Goal: Task Accomplishment & Management: Manage account settings

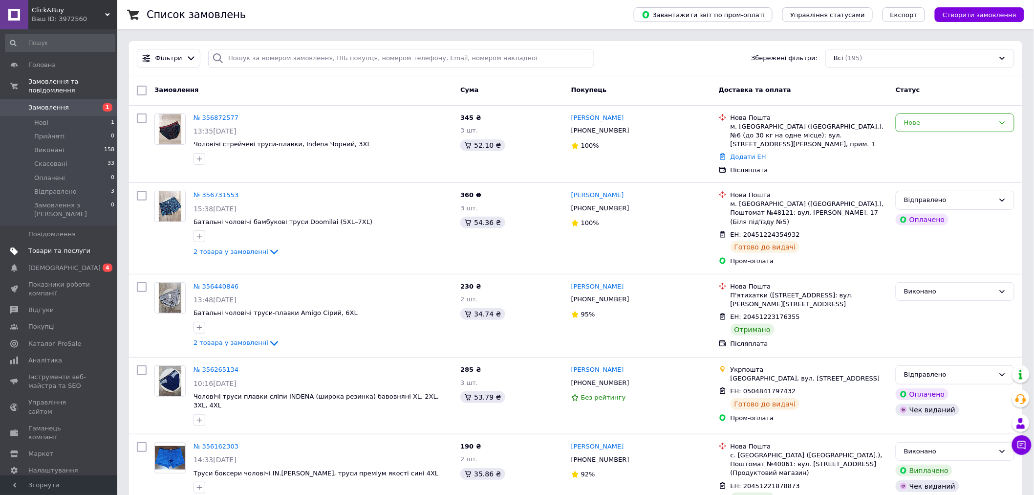
click at [74, 246] on span "Товари та послуги" at bounding box center [59, 250] width 62 height 9
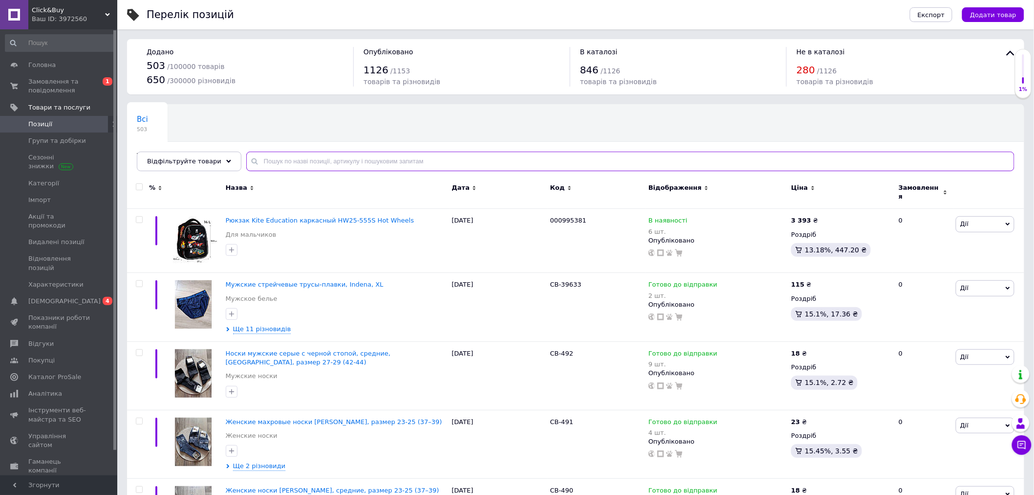
click at [293, 159] on input "text" at bounding box center [630, 162] width 768 height 20
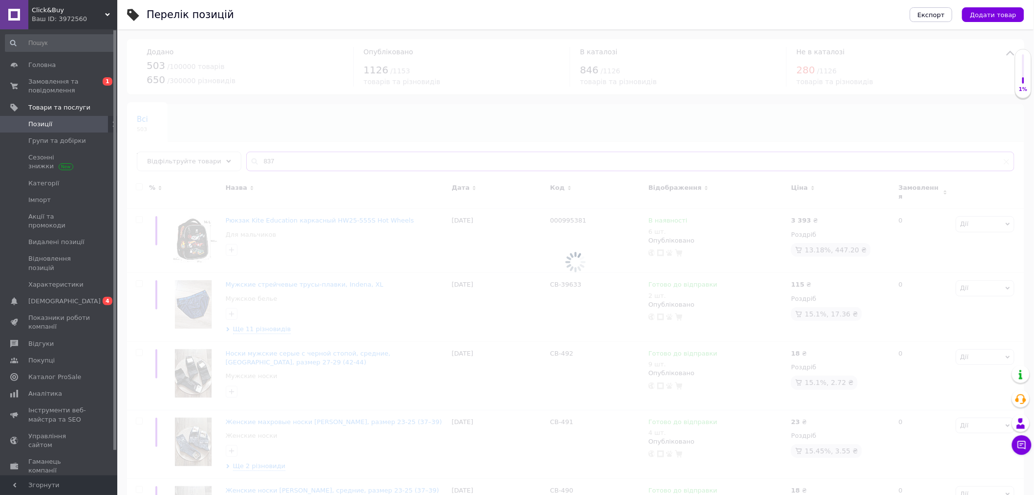
type input "837"
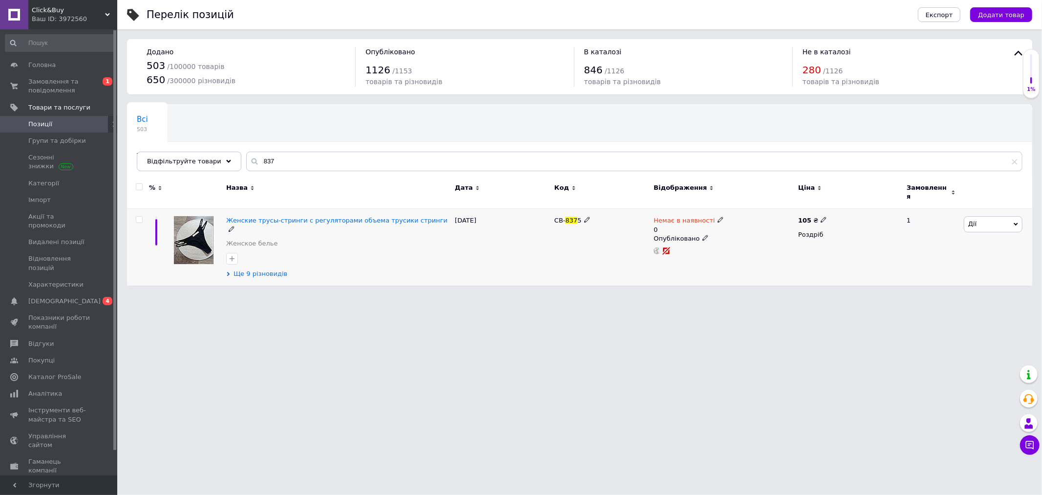
click at [269, 269] on span "Ще 9 різновидів" at bounding box center [261, 273] width 54 height 9
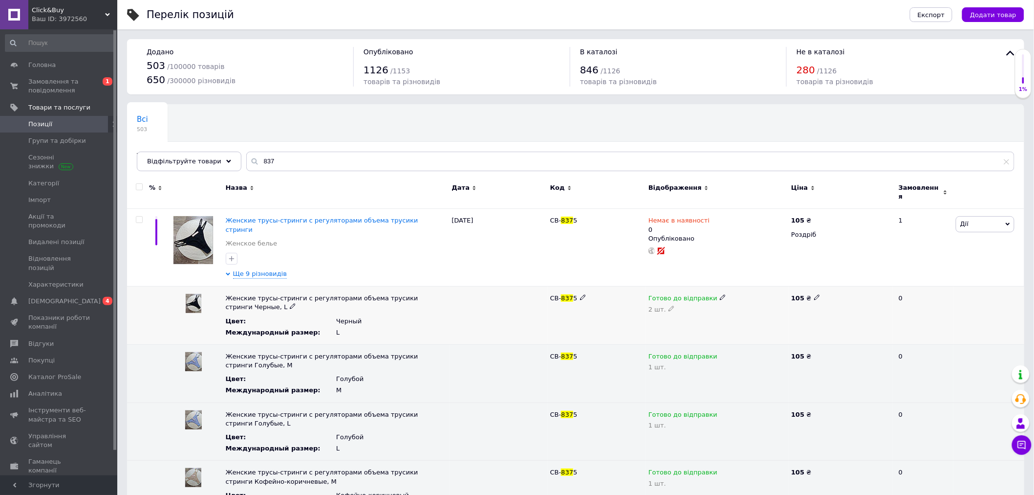
click at [669, 305] on icon at bounding box center [672, 308] width 6 height 6
drag, startPoint x: 666, startPoint y: 296, endPoint x: 638, endPoint y: 298, distance: 28.5
click at [639, 298] on div "Женские трусы-стринги с регуляторами объема трусики стринги Черные, L Цвет : Че…" at bounding box center [575, 315] width 897 height 58
type input "0"
click at [720, 295] on use at bounding box center [722, 297] width 5 height 5
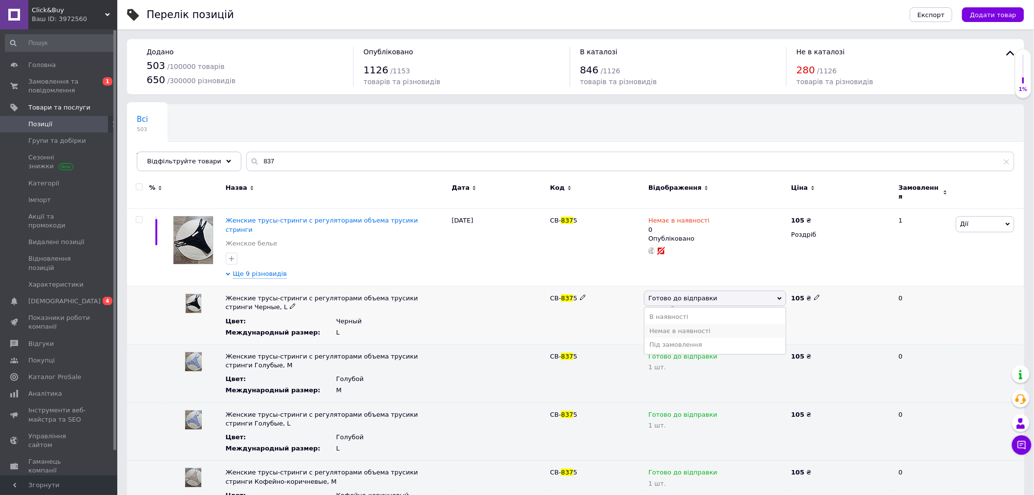
click at [705, 324] on li "Немає в наявності" at bounding box center [715, 331] width 141 height 14
click at [59, 83] on span "Замовлення та повідомлення" at bounding box center [59, 86] width 62 height 18
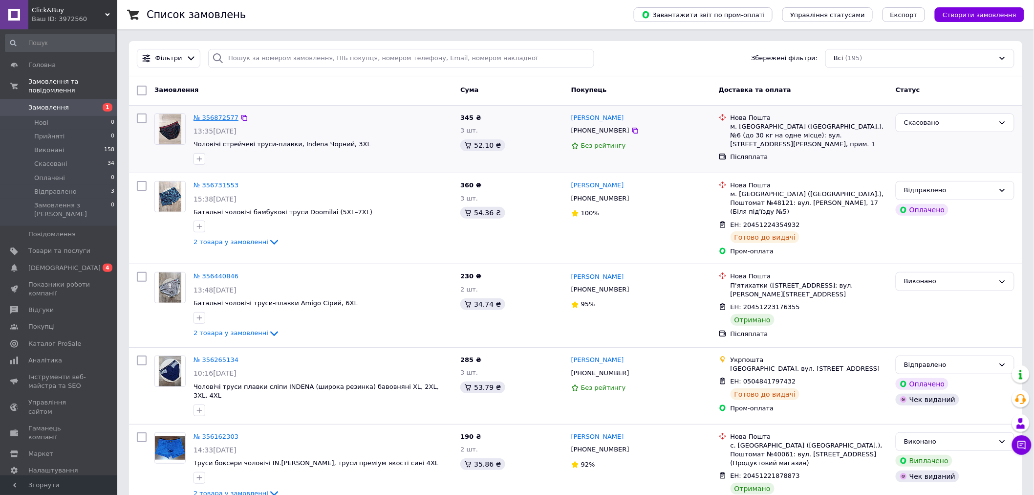
click at [201, 116] on link "№ 356872577" at bounding box center [216, 117] width 45 height 7
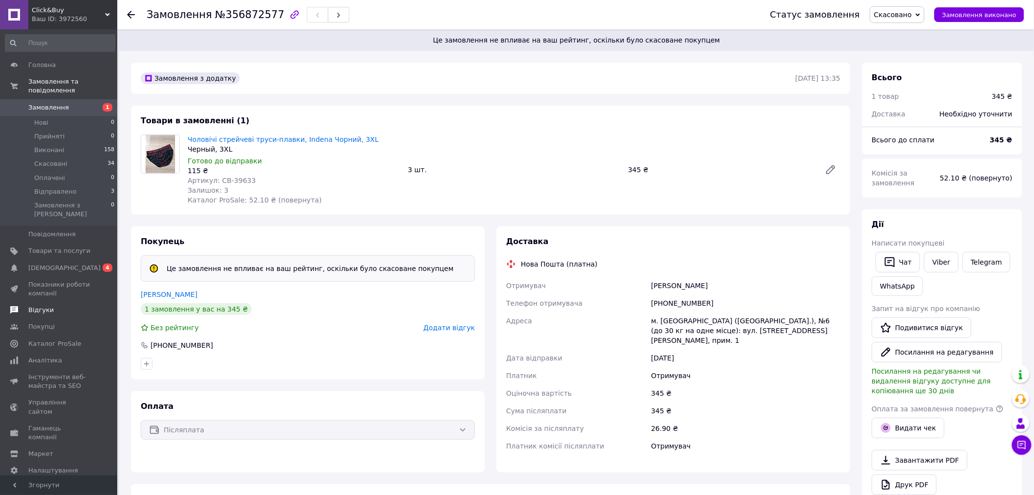
click at [55, 302] on link "Відгуки" at bounding box center [60, 310] width 120 height 17
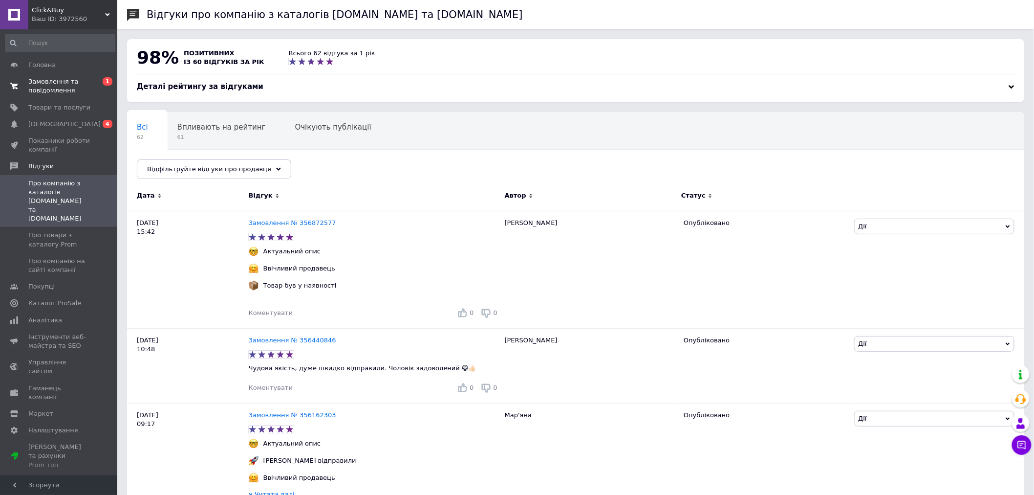
click at [91, 84] on span "0 1" at bounding box center [103, 86] width 27 height 18
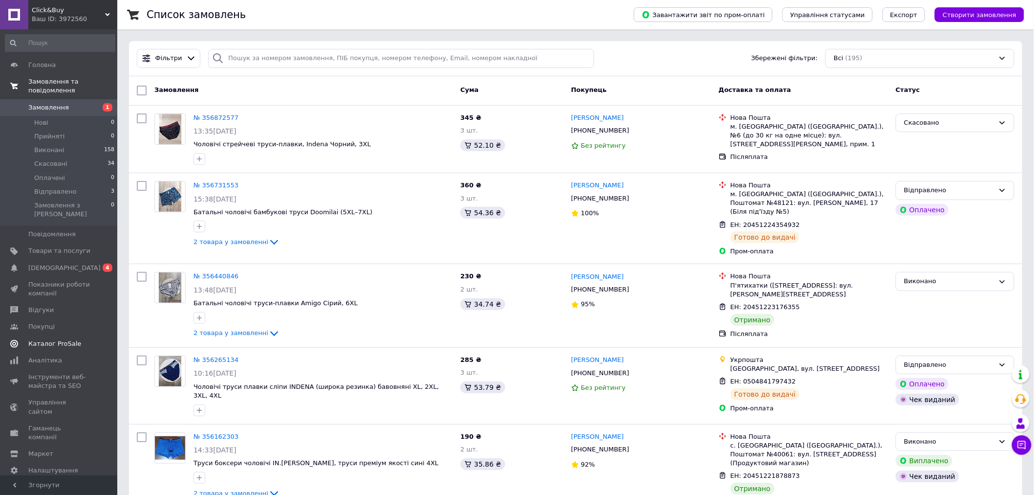
click at [64, 305] on span "Відгуки" at bounding box center [59, 309] width 62 height 9
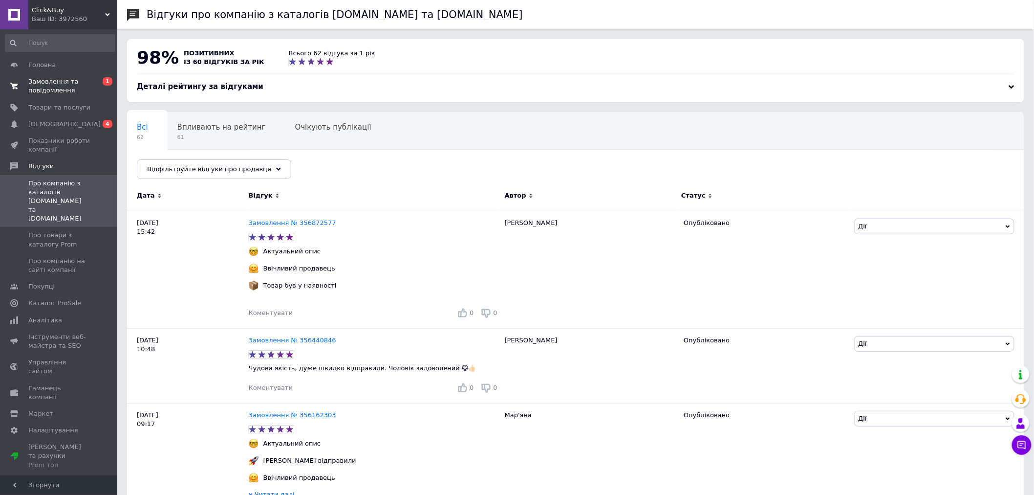
click at [74, 87] on span "Замовлення та повідомлення" at bounding box center [59, 86] width 62 height 18
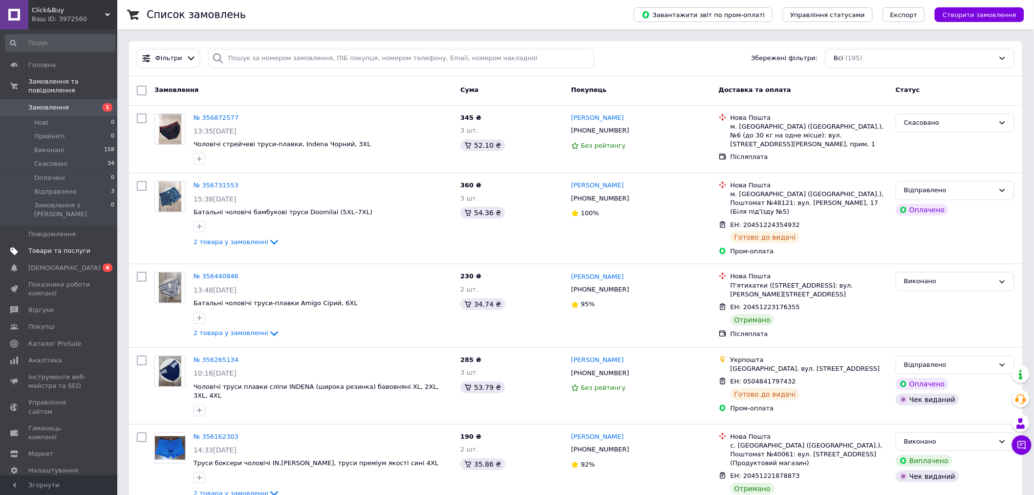
click at [52, 246] on span "Товари та послуги" at bounding box center [59, 250] width 62 height 9
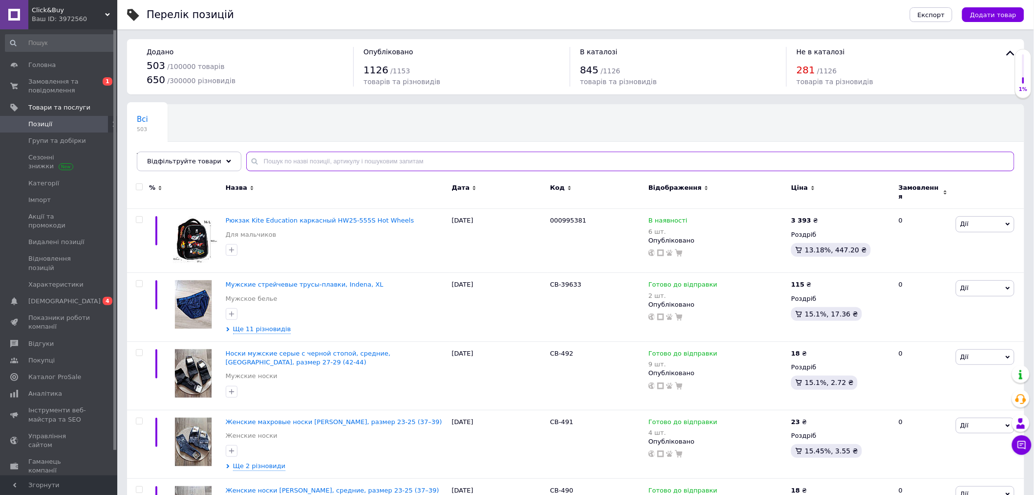
click at [264, 164] on input "text" at bounding box center [630, 162] width 768 height 20
type input "10501"
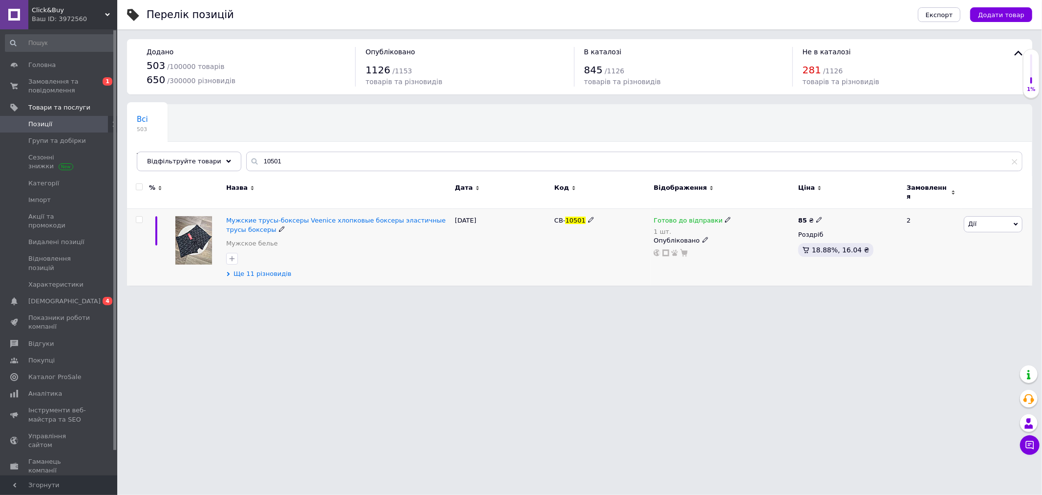
click at [264, 269] on span "Ще 11 різновидів" at bounding box center [263, 273] width 58 height 9
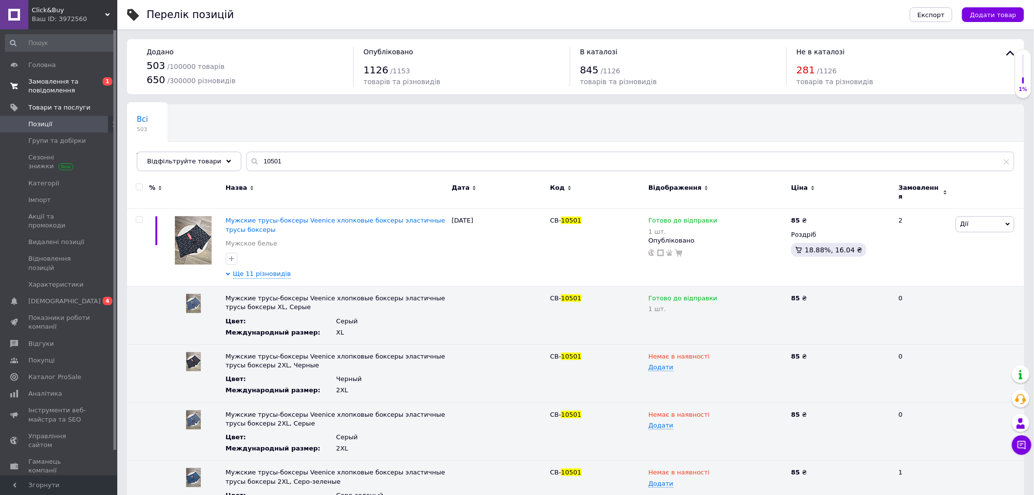
click at [77, 85] on span "Замовлення та повідомлення" at bounding box center [59, 86] width 62 height 18
